Goal: Navigation & Orientation: Find specific page/section

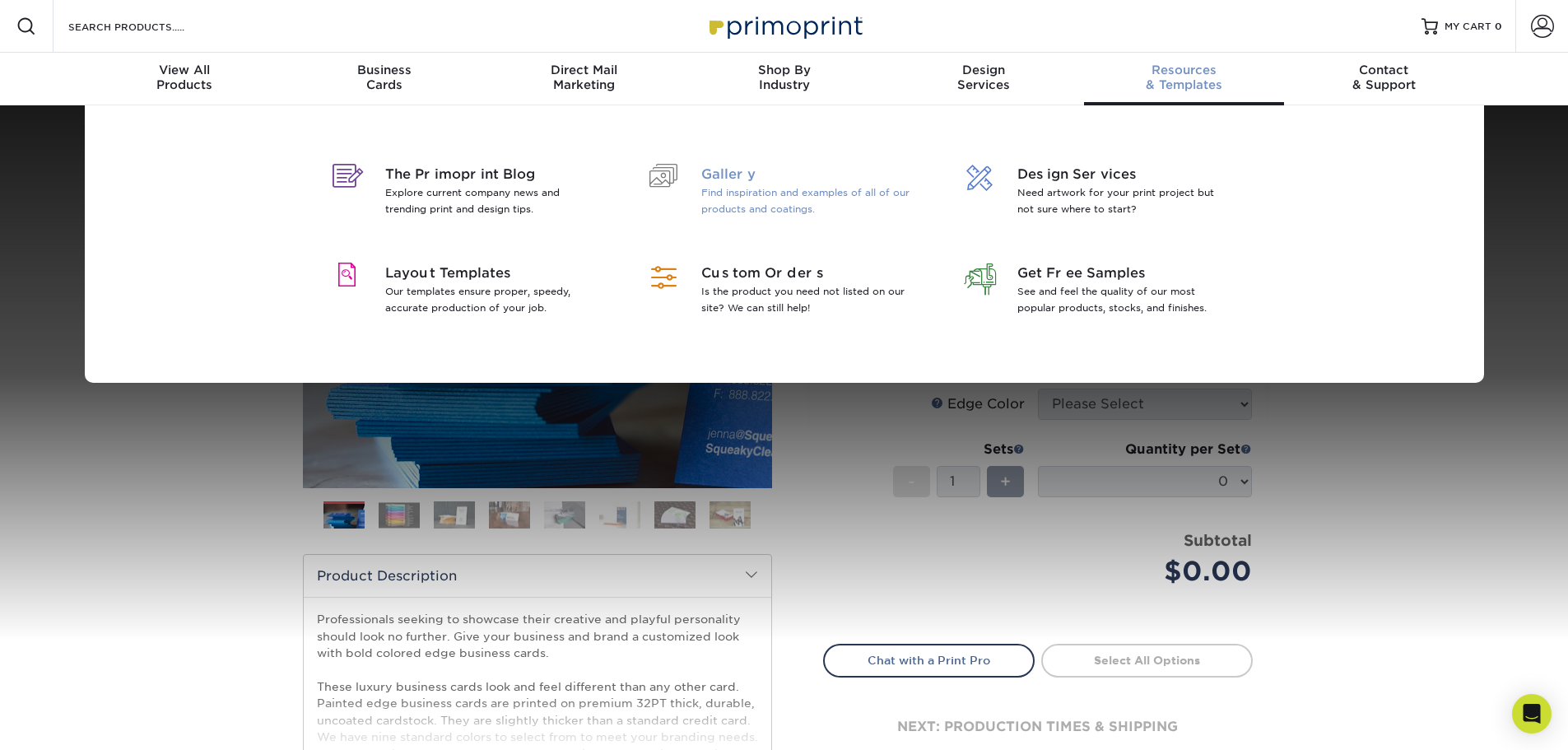
click at [728, 182] on span "Gallery" at bounding box center [808, 174] width 213 height 20
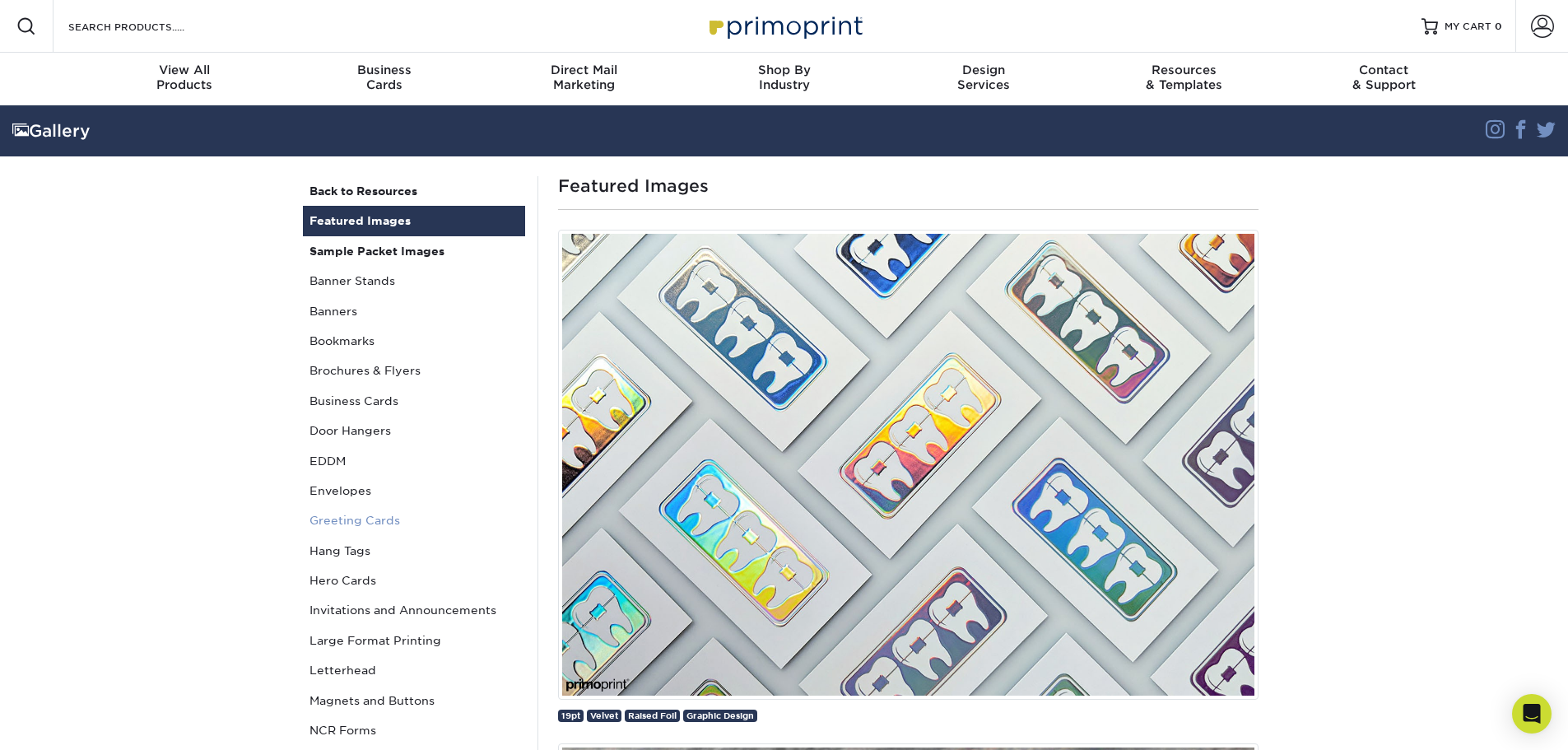
click at [343, 520] on link "Greeting Cards" at bounding box center [414, 520] width 222 height 29
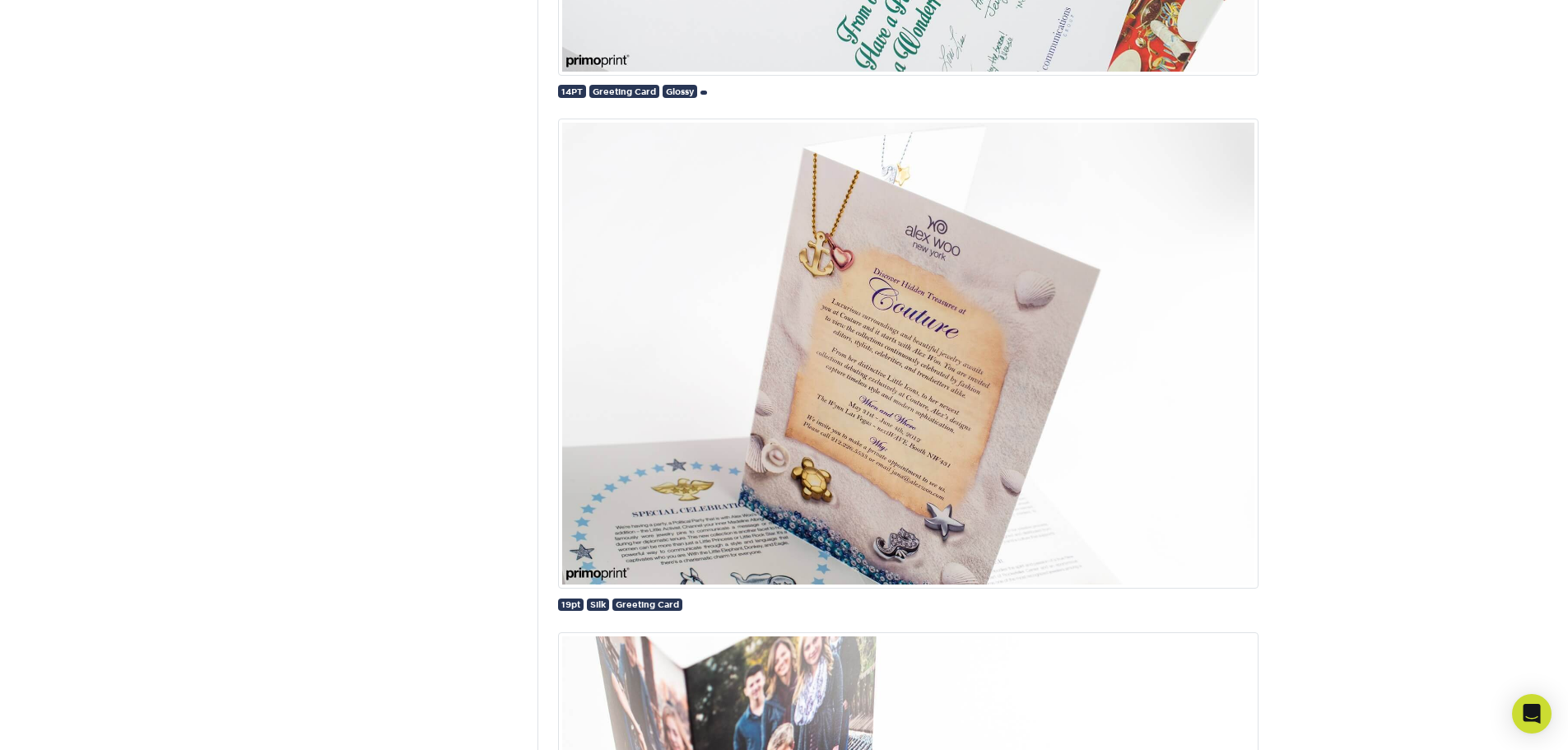
scroll to position [67, 0]
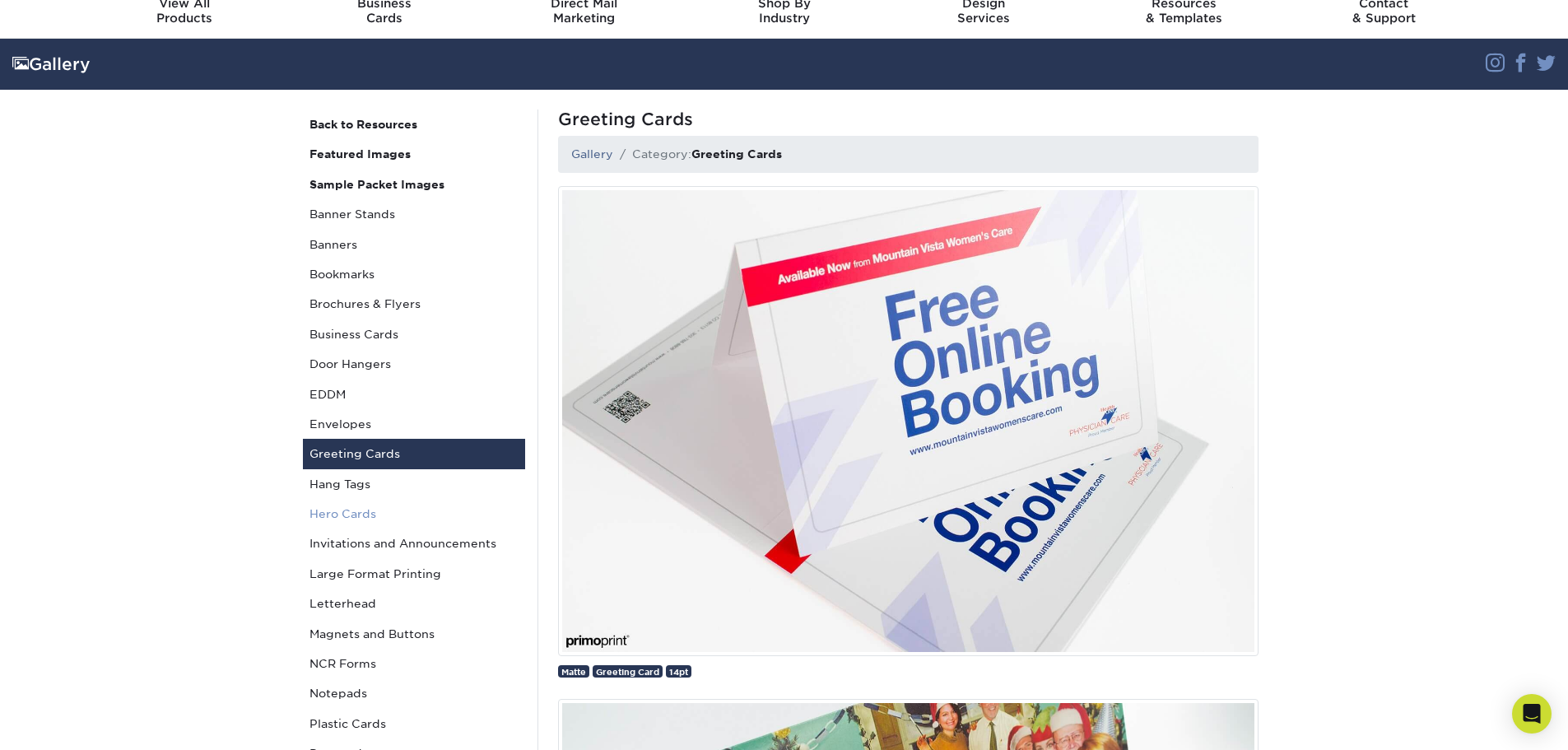
click at [337, 521] on link "Hero Cards" at bounding box center [414, 513] width 222 height 29
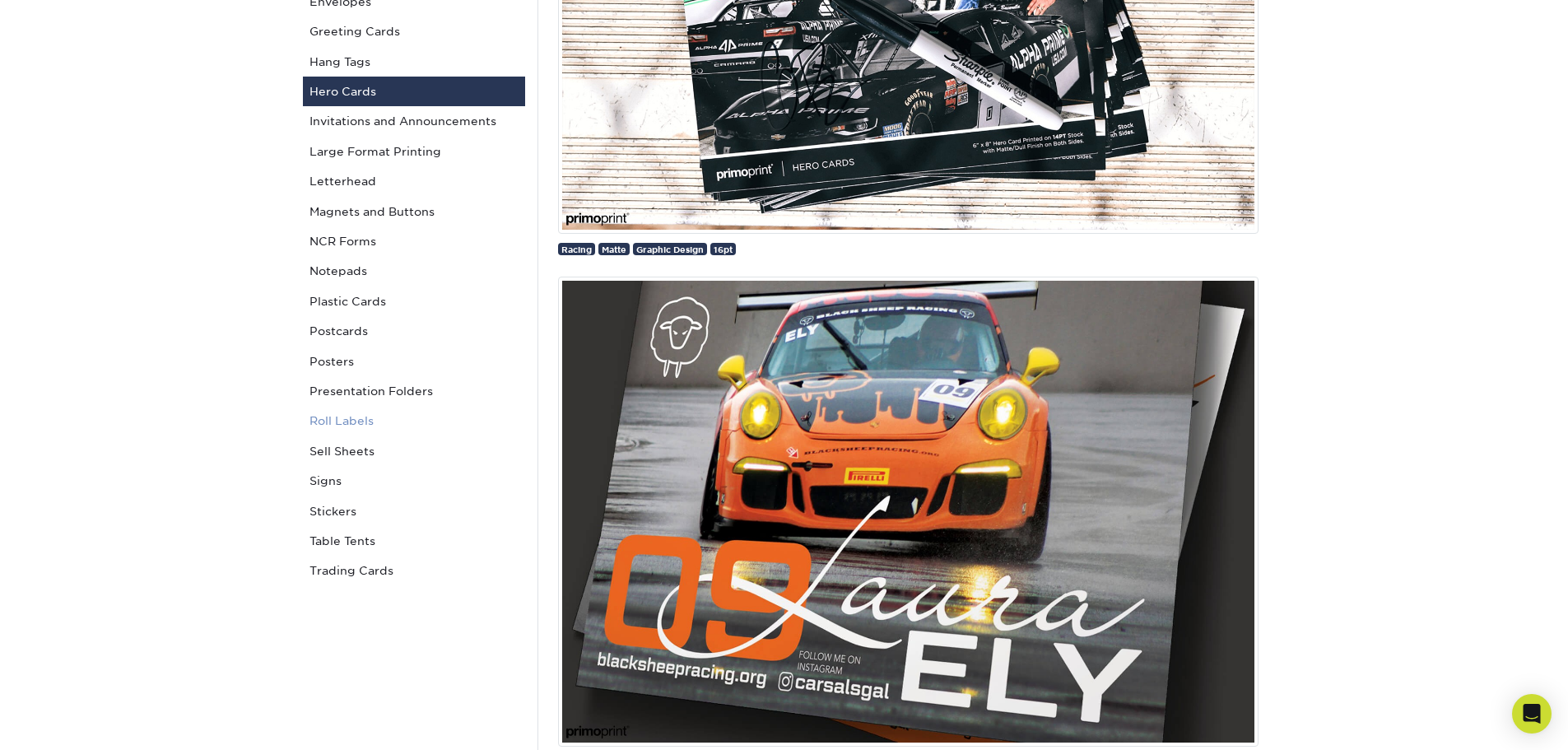
scroll to position [494, 0]
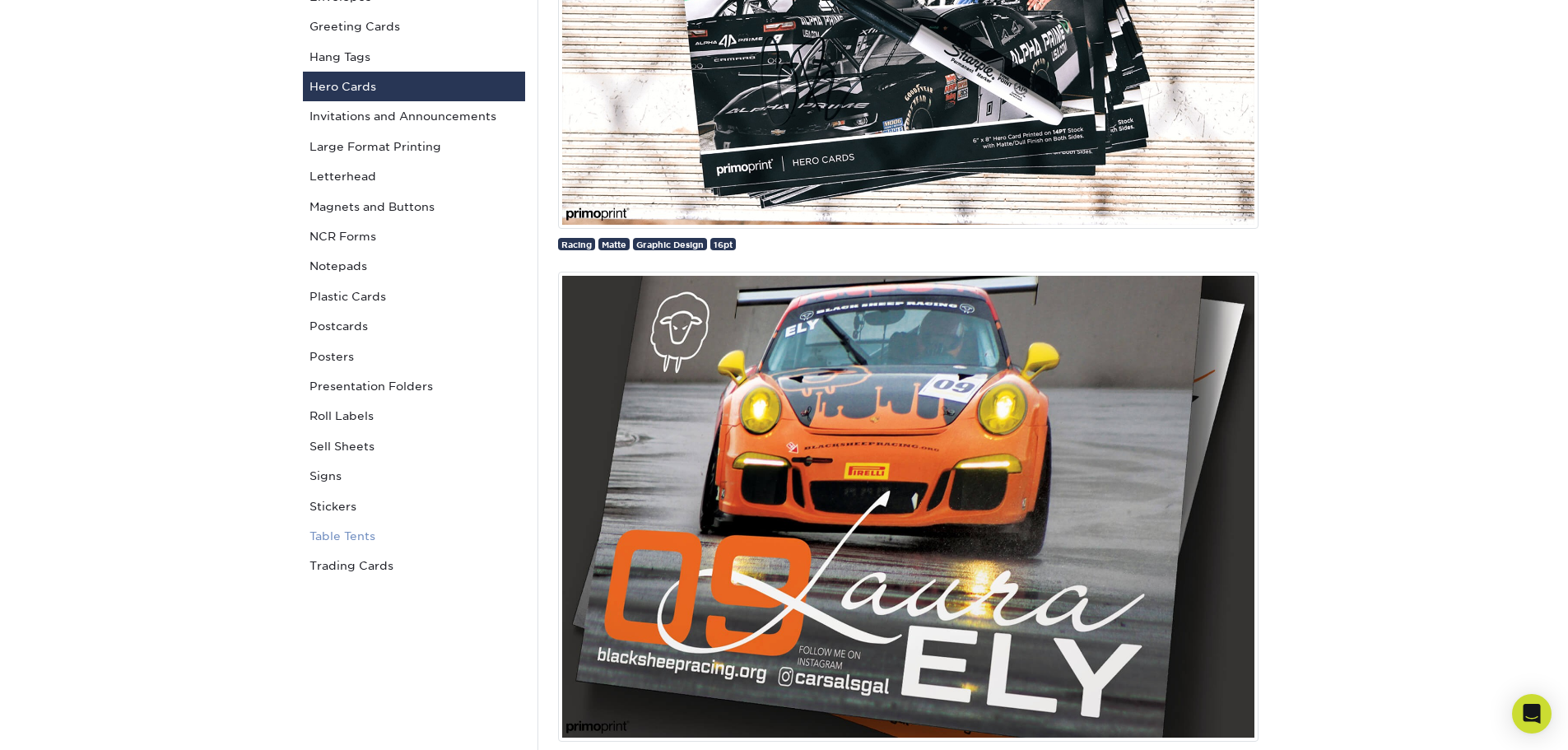
click at [364, 537] on link "Table Tents" at bounding box center [414, 535] width 222 height 29
